Goal: Find specific page/section: Find specific page/section

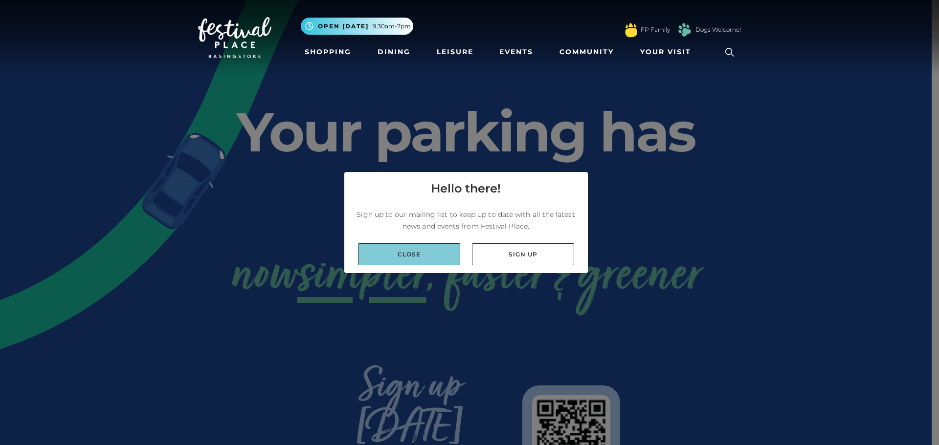
click at [420, 254] on link "Close" at bounding box center [409, 254] width 102 height 22
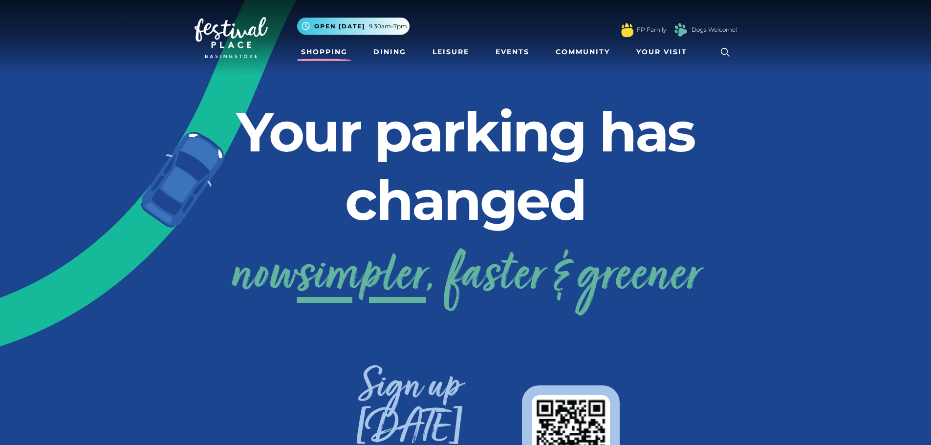
click at [314, 50] on link "Shopping" at bounding box center [324, 52] width 54 height 18
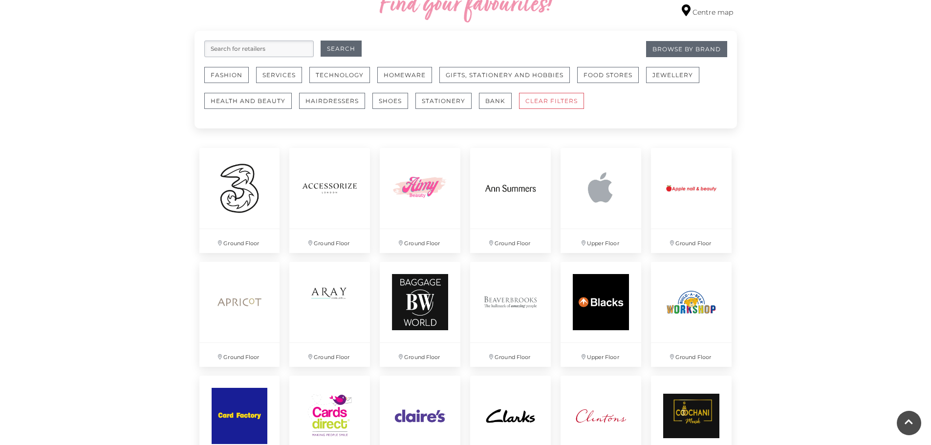
scroll to position [587, 0]
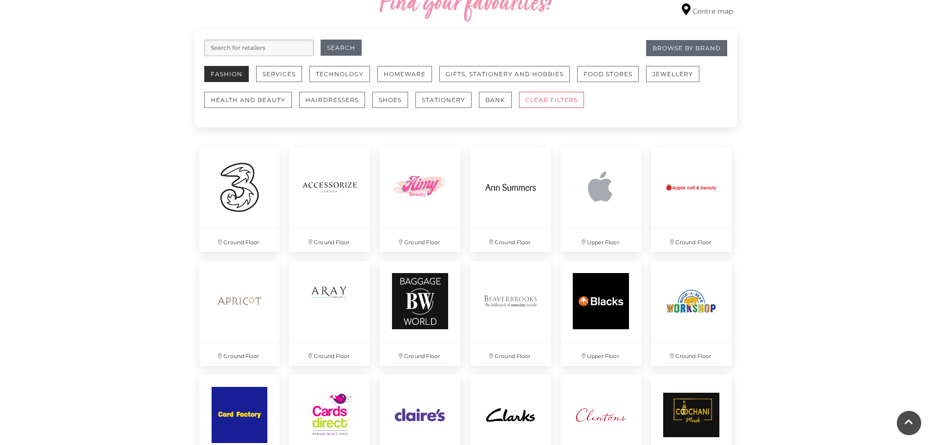
click at [221, 74] on button "Fashion" at bounding box center [226, 74] width 44 height 16
